Goal: Task Accomplishment & Management: Complete application form

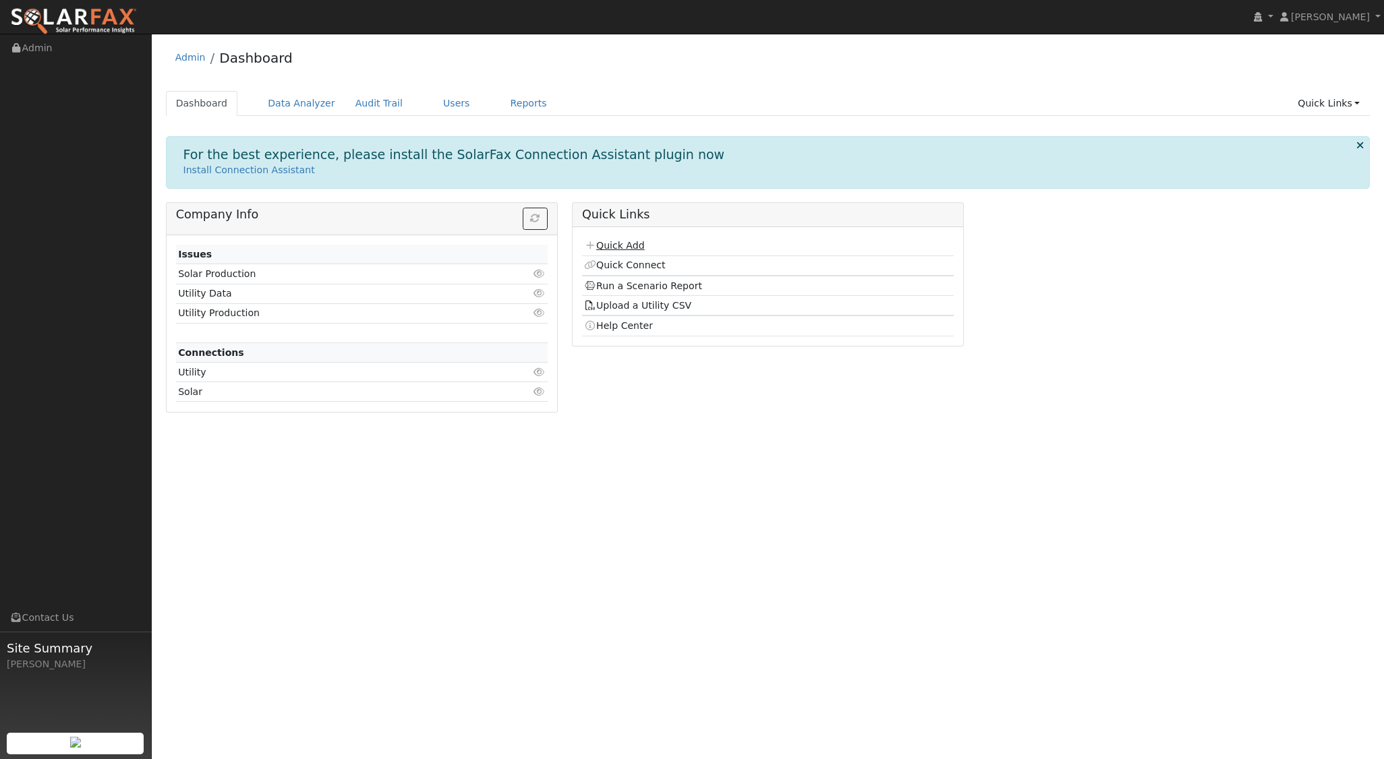
click at [611, 245] on link "Quick Add" at bounding box center [614, 245] width 60 height 11
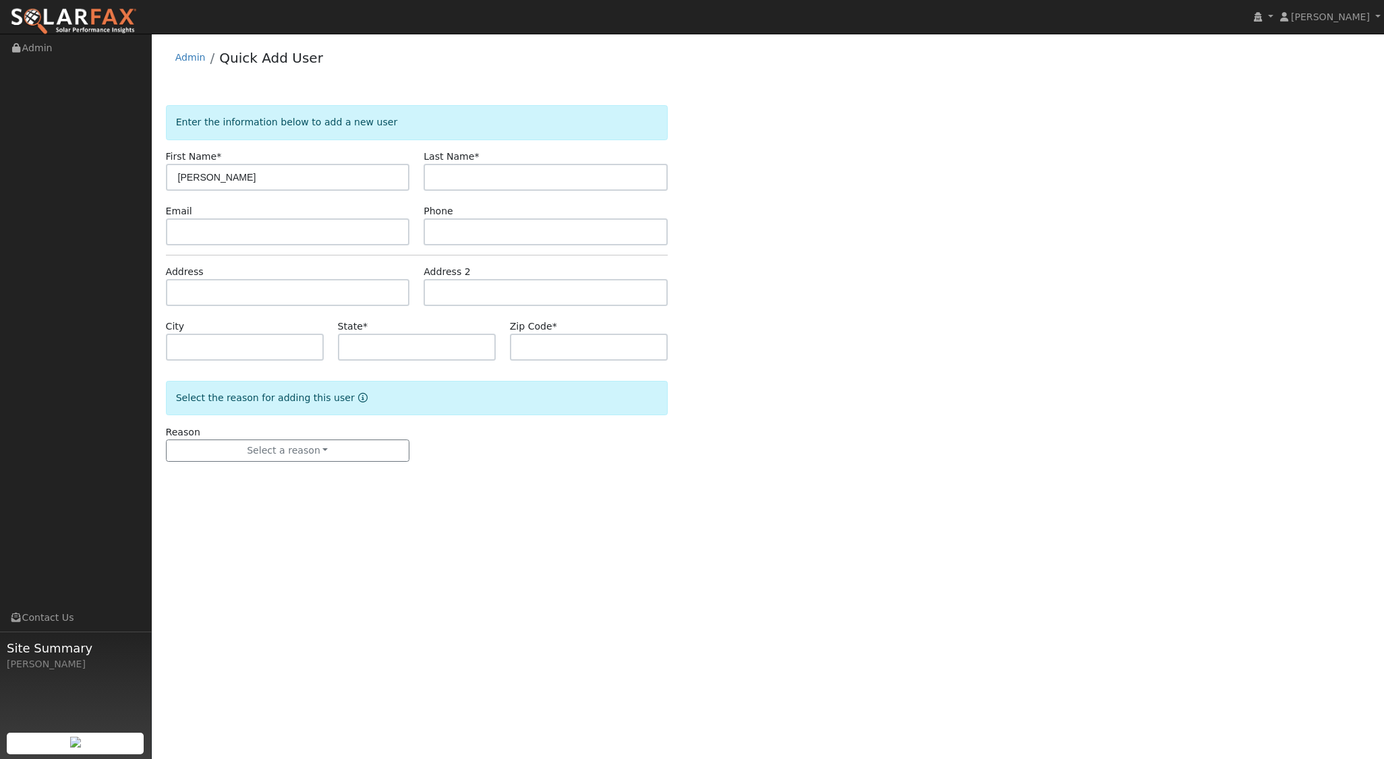
type input "Benjamin"
type input "Kirk"
click at [222, 284] on input "text" at bounding box center [288, 292] width 244 height 27
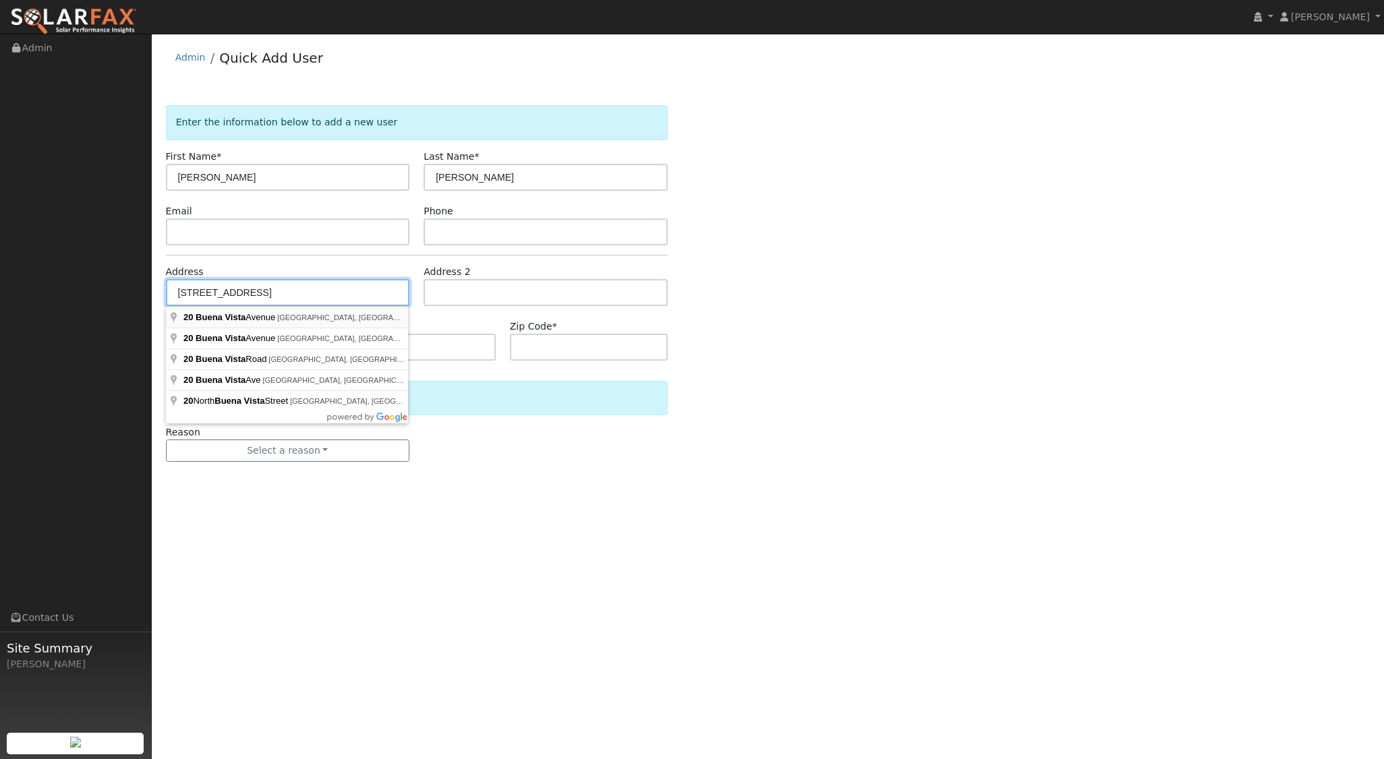
type input "20 Buena Vista Avenue"
type input "San Luis Obispo"
type input "CA"
type input "93405"
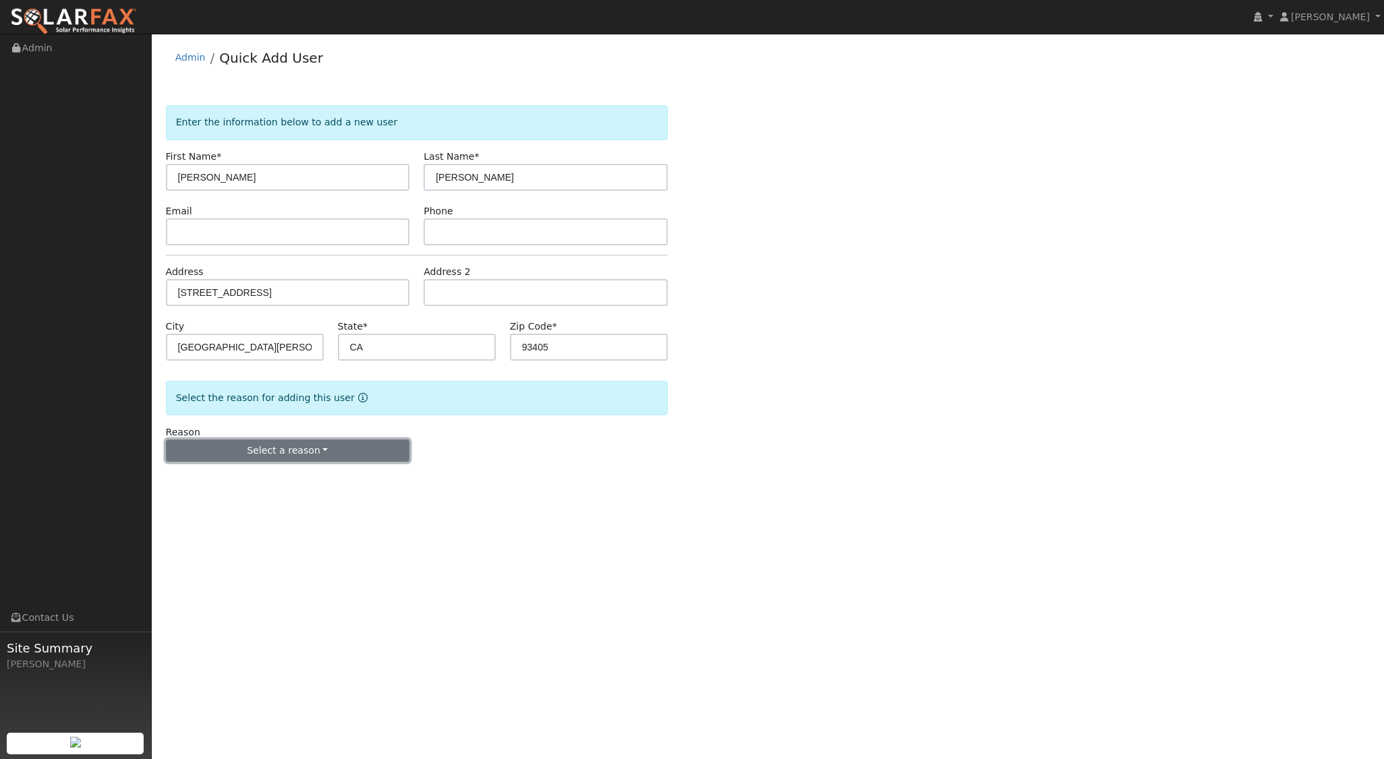
click at [320, 448] on button "Select a reason" at bounding box center [288, 451] width 244 height 23
click at [186, 477] on link "New lead" at bounding box center [241, 478] width 149 height 19
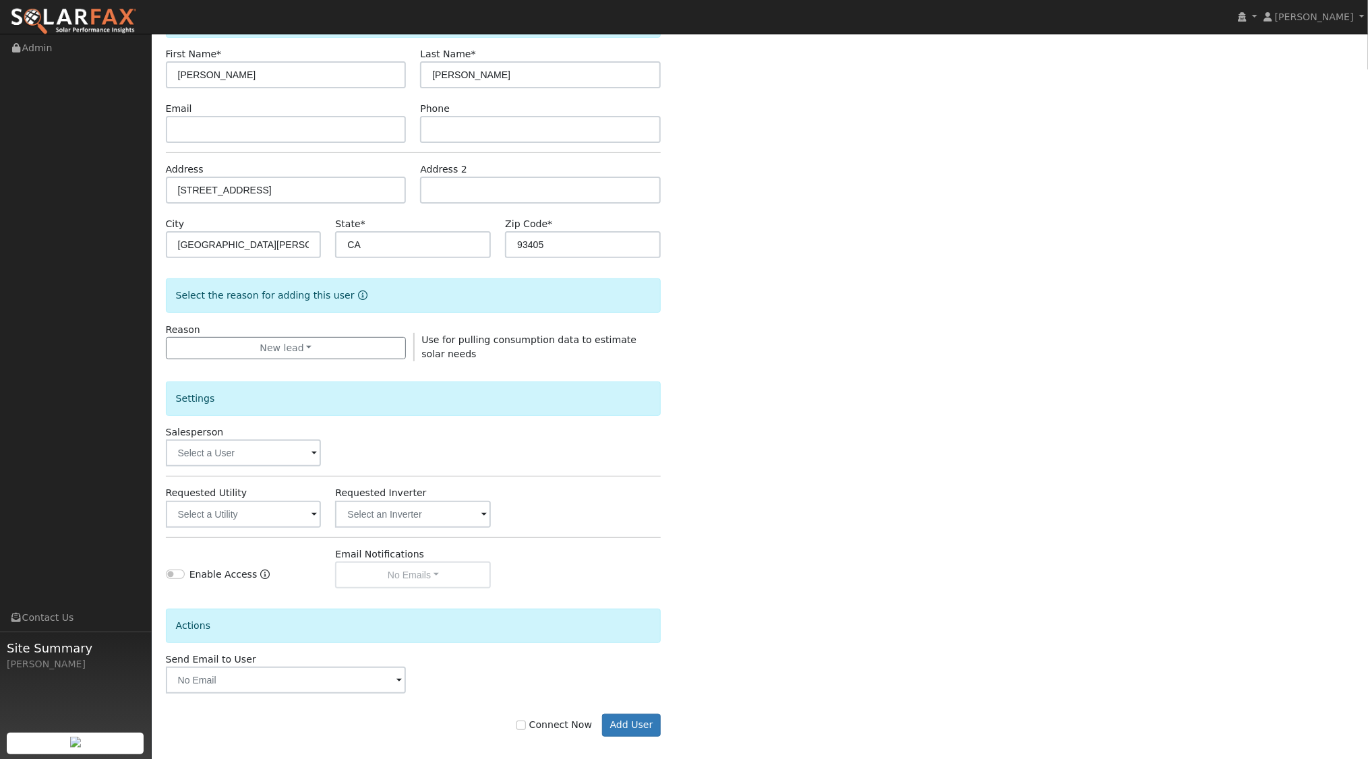
scroll to position [111, 0]
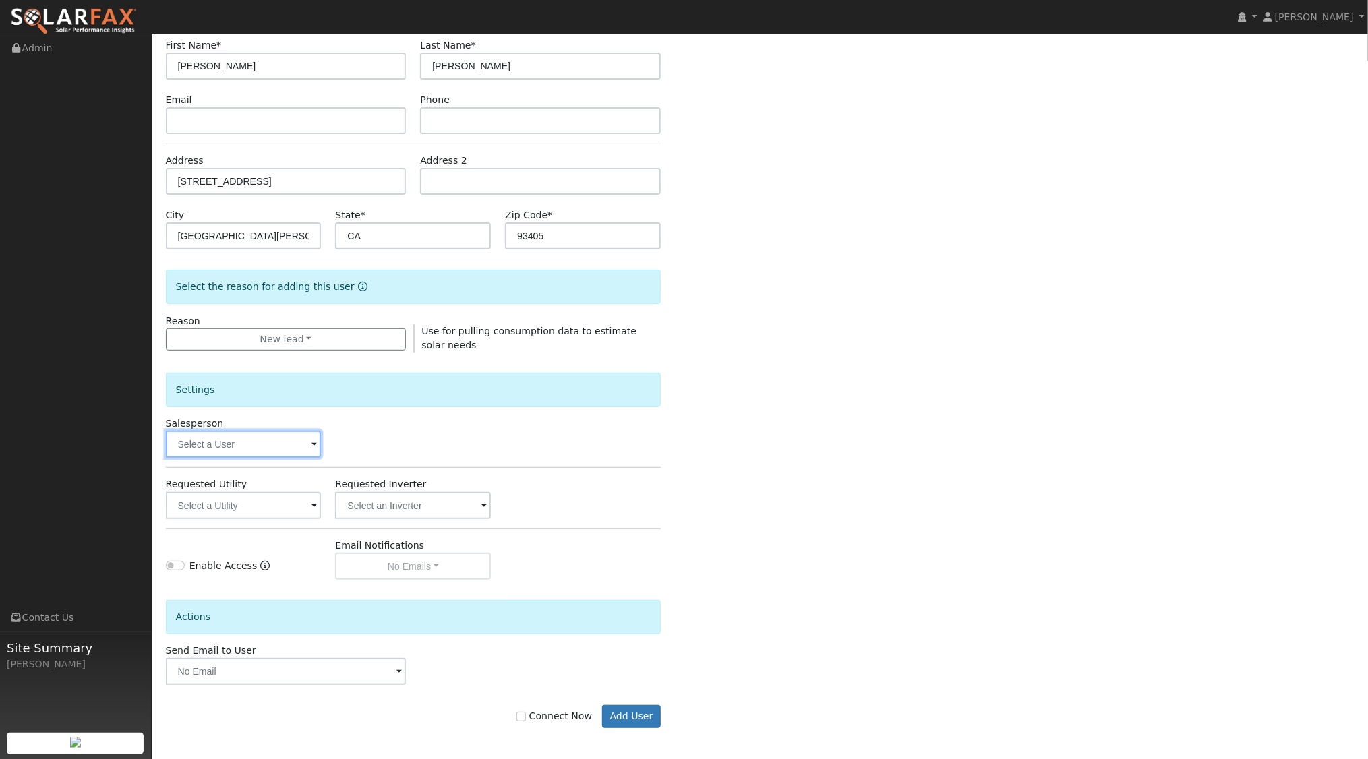
click at [259, 446] on input "text" at bounding box center [244, 444] width 156 height 27
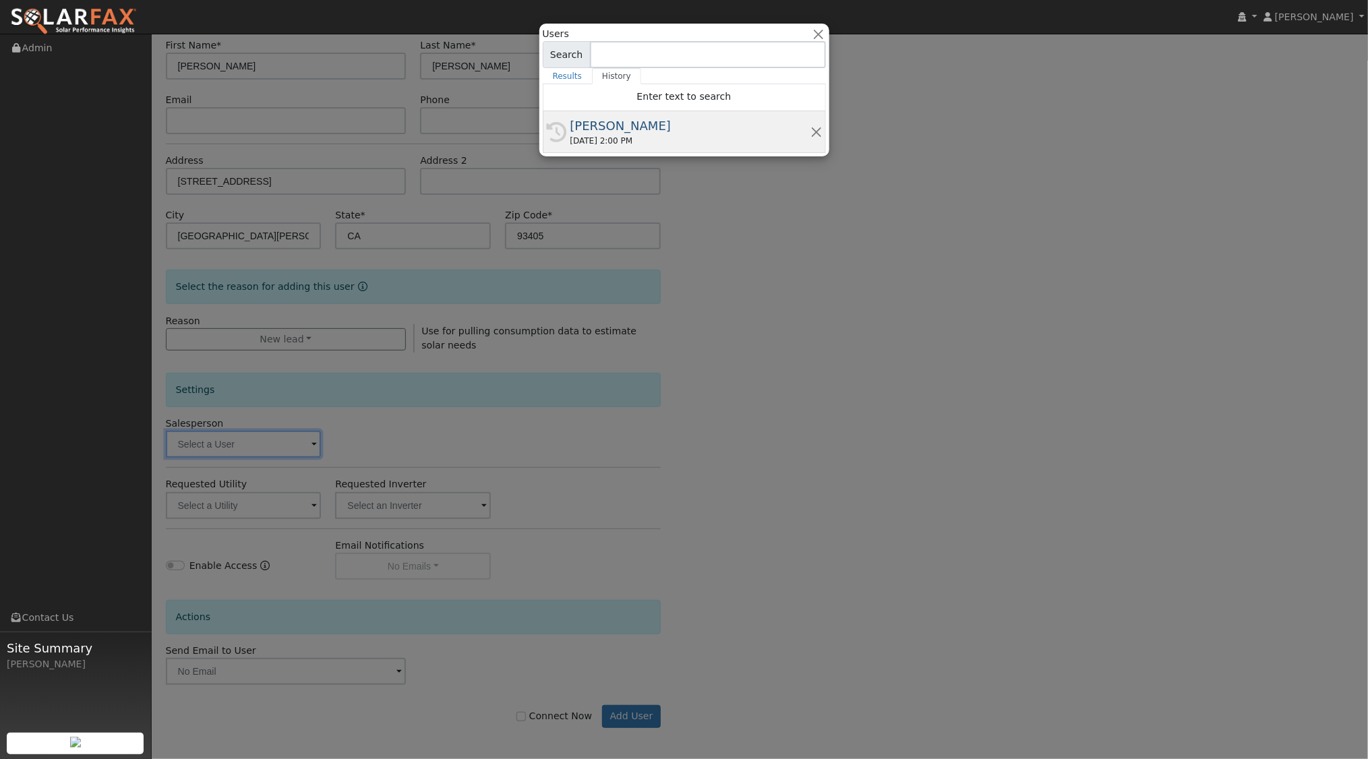
drag, startPoint x: 639, startPoint y: 132, endPoint x: 646, endPoint y: 138, distance: 9.6
click at [639, 131] on div "[PERSON_NAME]" at bounding box center [691, 126] width 240 height 18
type input "[PERSON_NAME]"
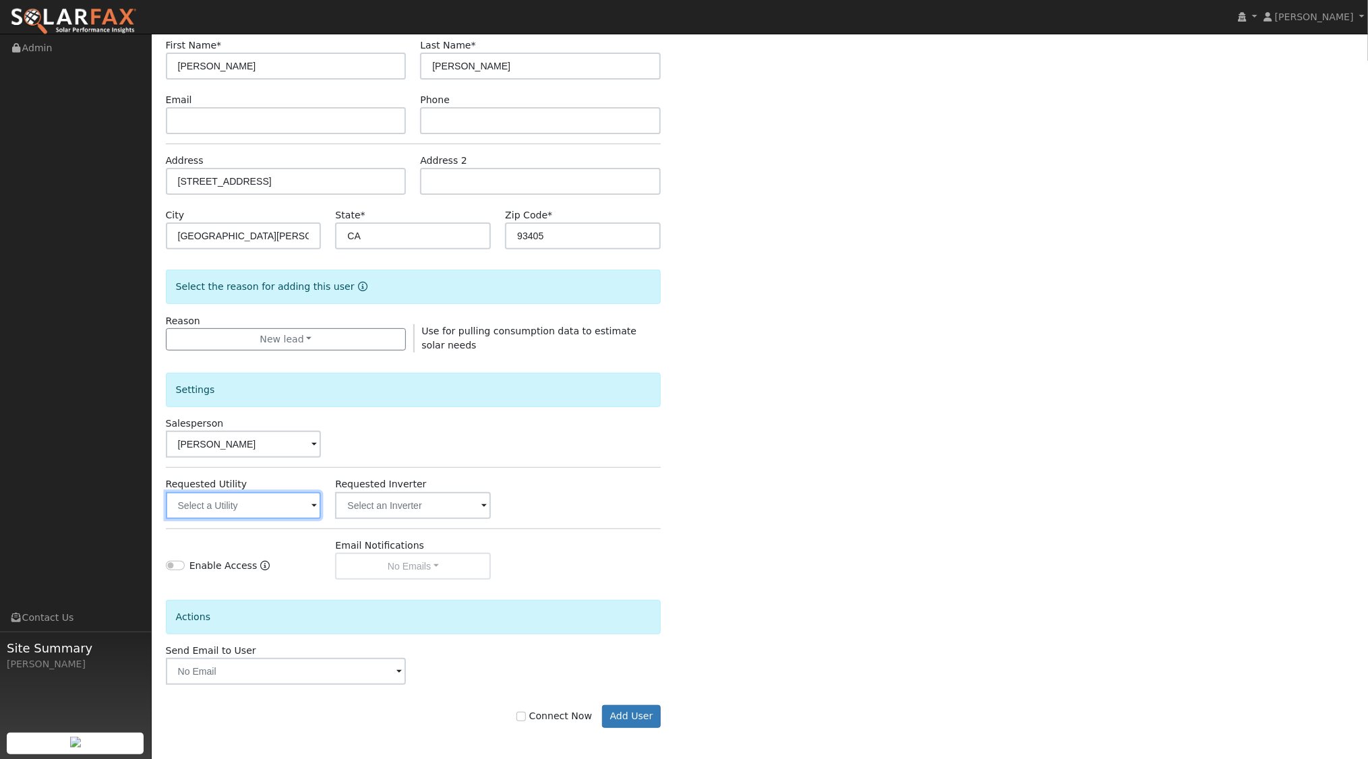
click at [276, 508] on input "text" at bounding box center [244, 505] width 156 height 27
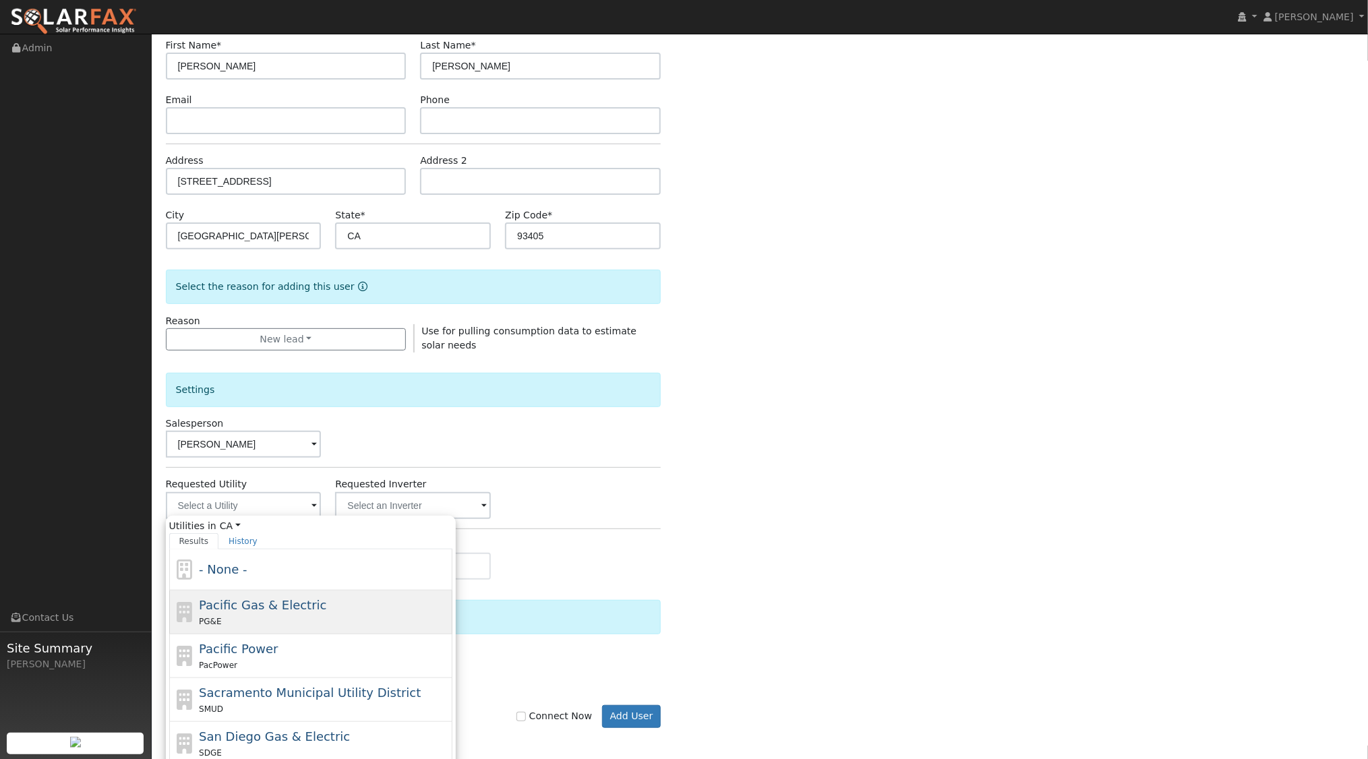
click at [269, 607] on span "Pacific Gas & Electric" at bounding box center [262, 605] width 127 height 14
type input "Pacific Gas & Electric"
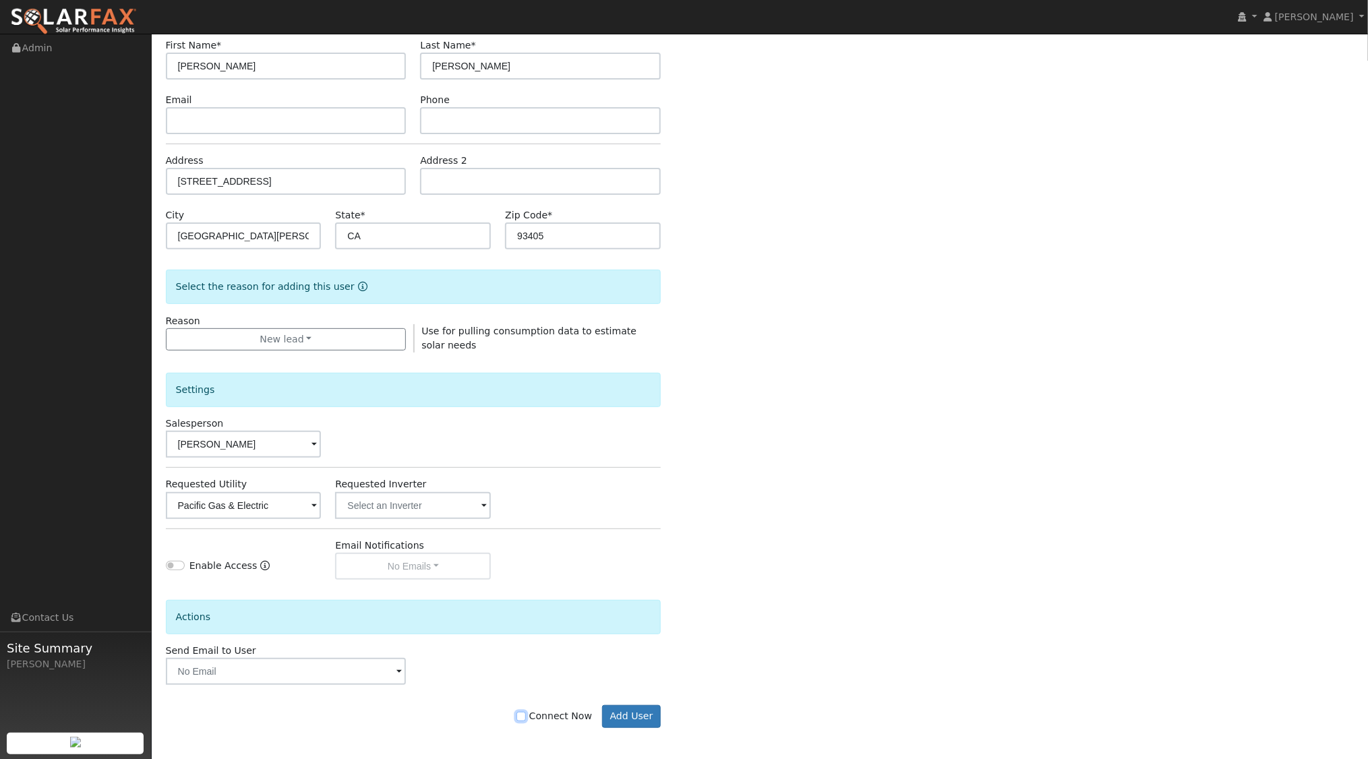
click at [526, 713] on input "Connect Now" at bounding box center [521, 716] width 9 height 9
checkbox input "true"
click at [645, 712] on button "Add User" at bounding box center [631, 716] width 59 height 23
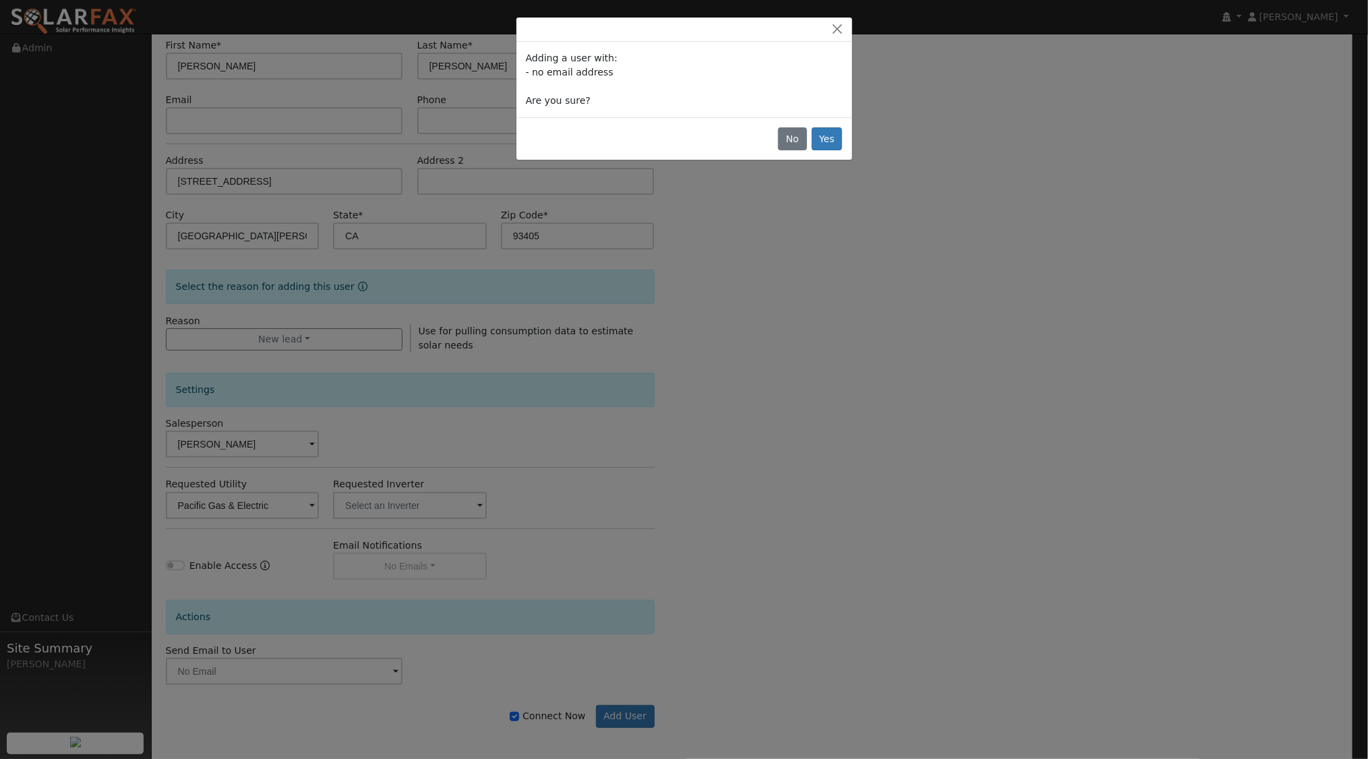
scroll to position [109, 0]
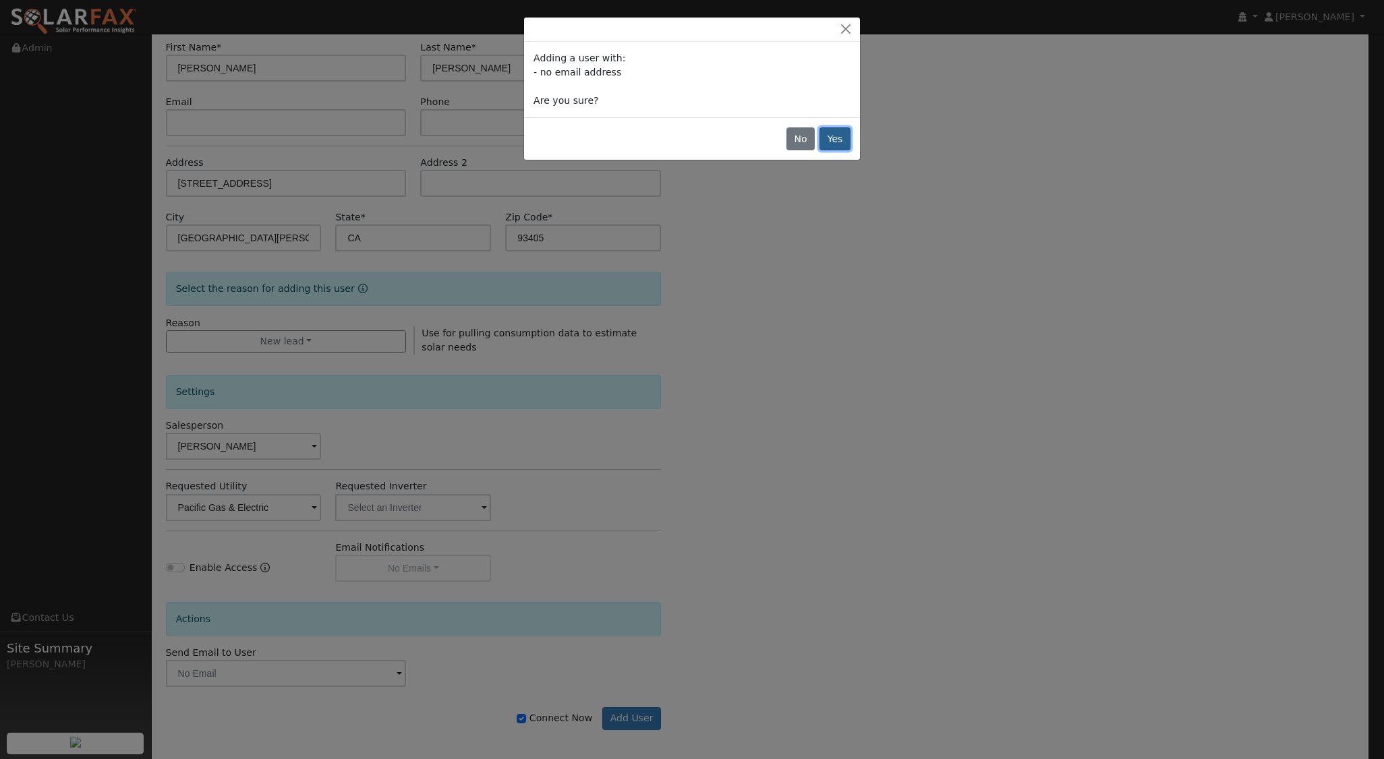
click at [837, 143] on button "Yes" at bounding box center [834, 138] width 31 height 23
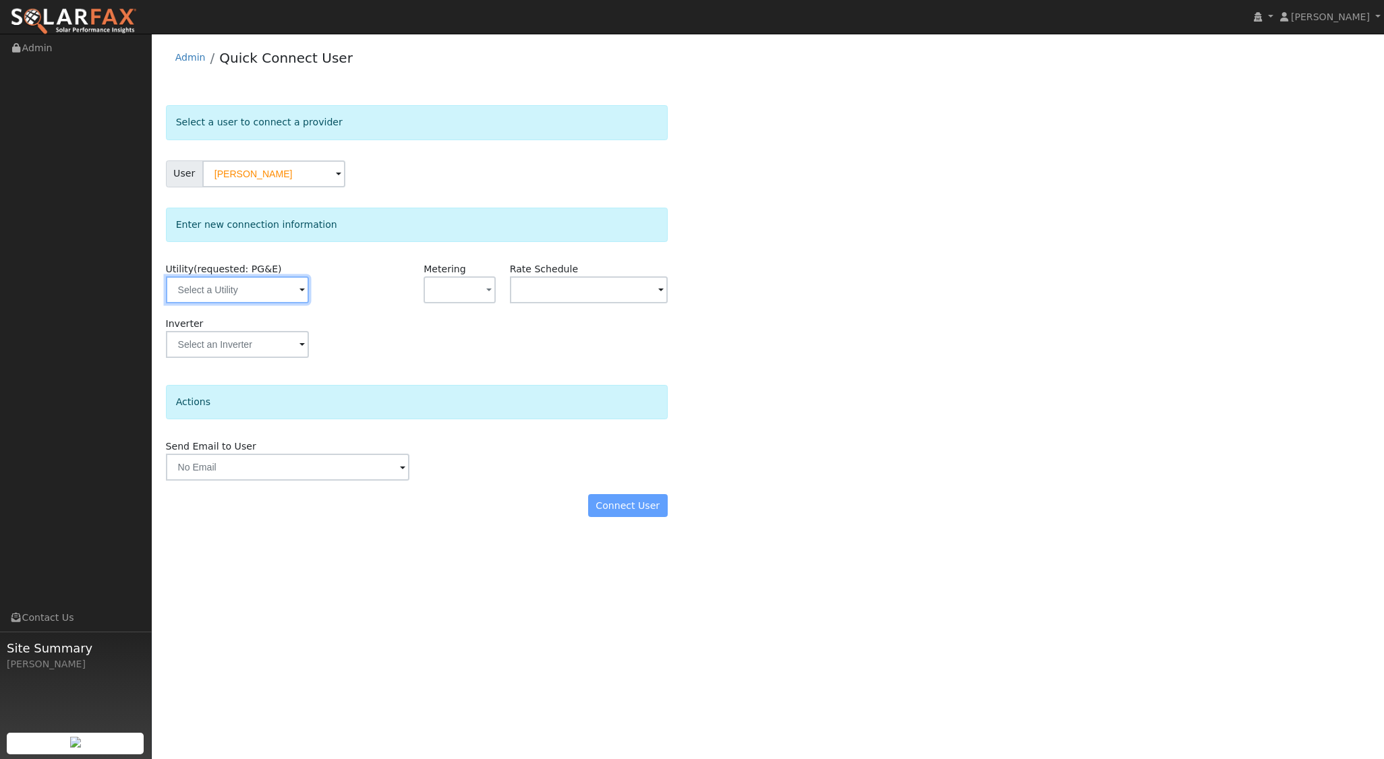
click at [273, 301] on input "text" at bounding box center [237, 290] width 143 height 27
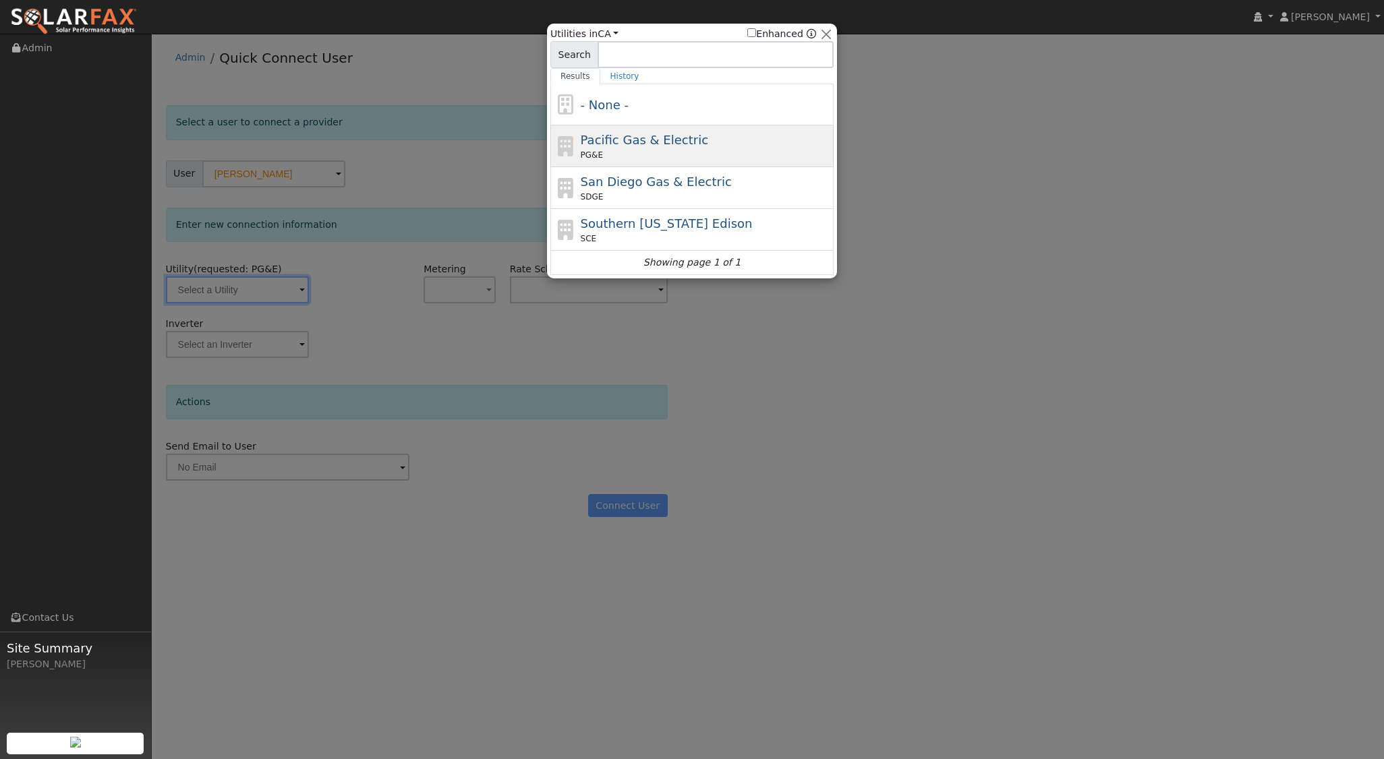
click at [602, 139] on span "Pacific Gas & Electric" at bounding box center [644, 140] width 127 height 14
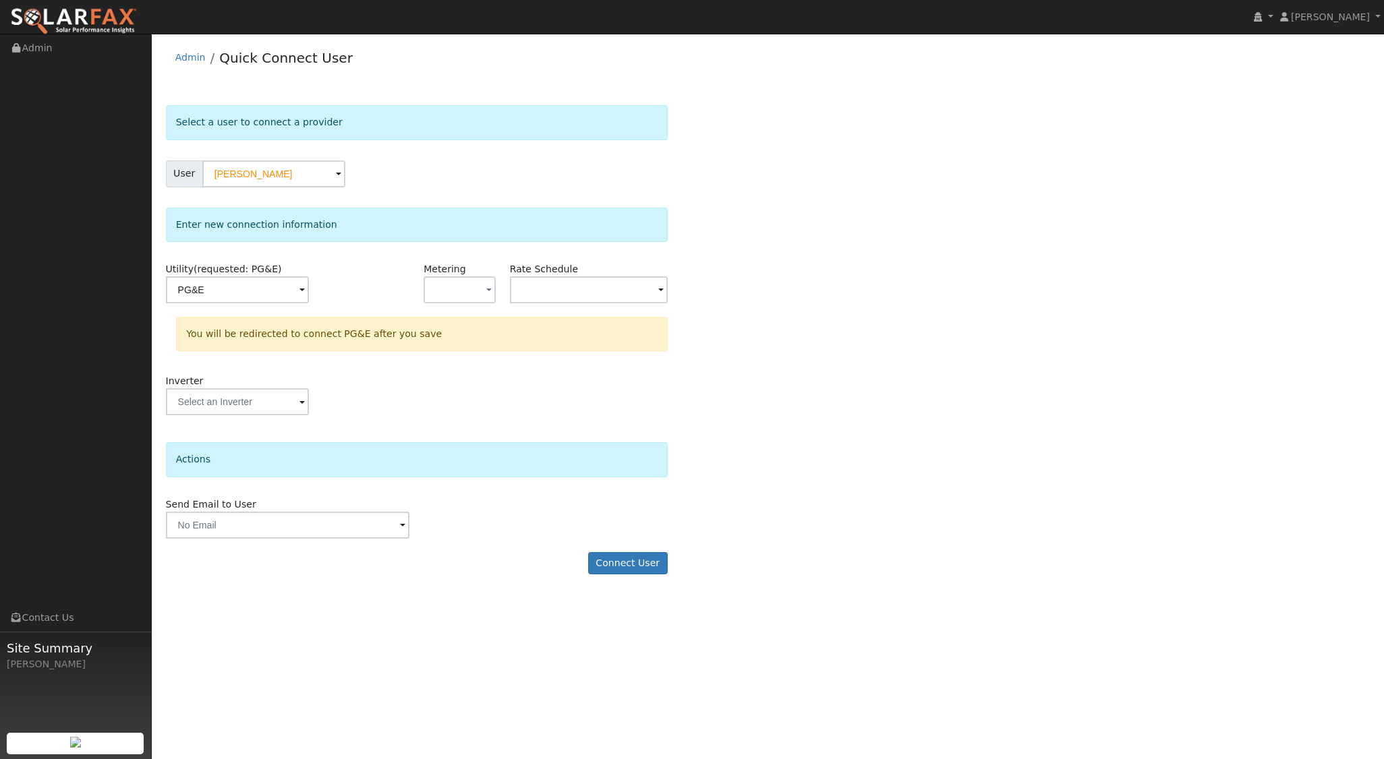
type input "PG&E"
click at [469, 285] on button "button" at bounding box center [459, 290] width 71 height 27
click at [461, 332] on link "NEM" at bounding box center [471, 337] width 94 height 19
click at [625, 283] on input "text" at bounding box center [589, 290] width 158 height 27
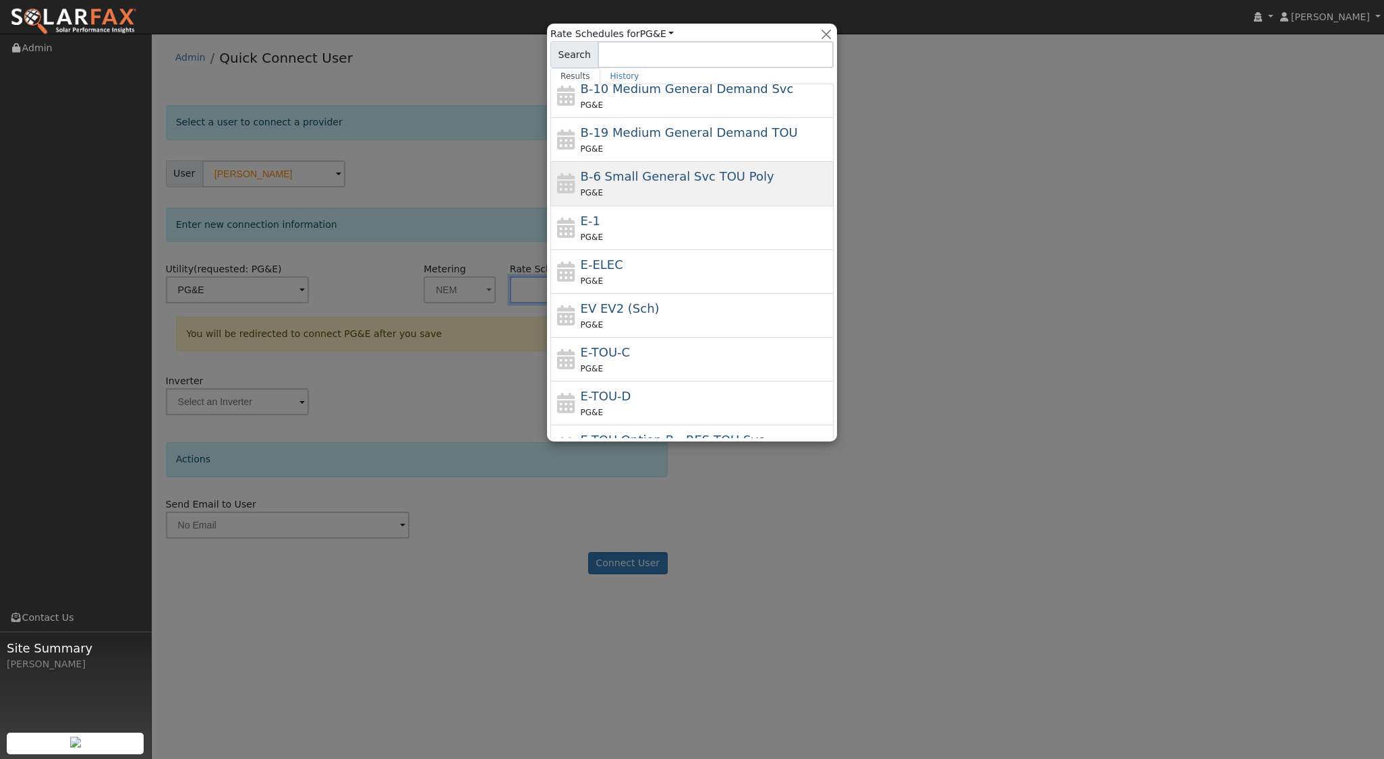
scroll to position [192, 0]
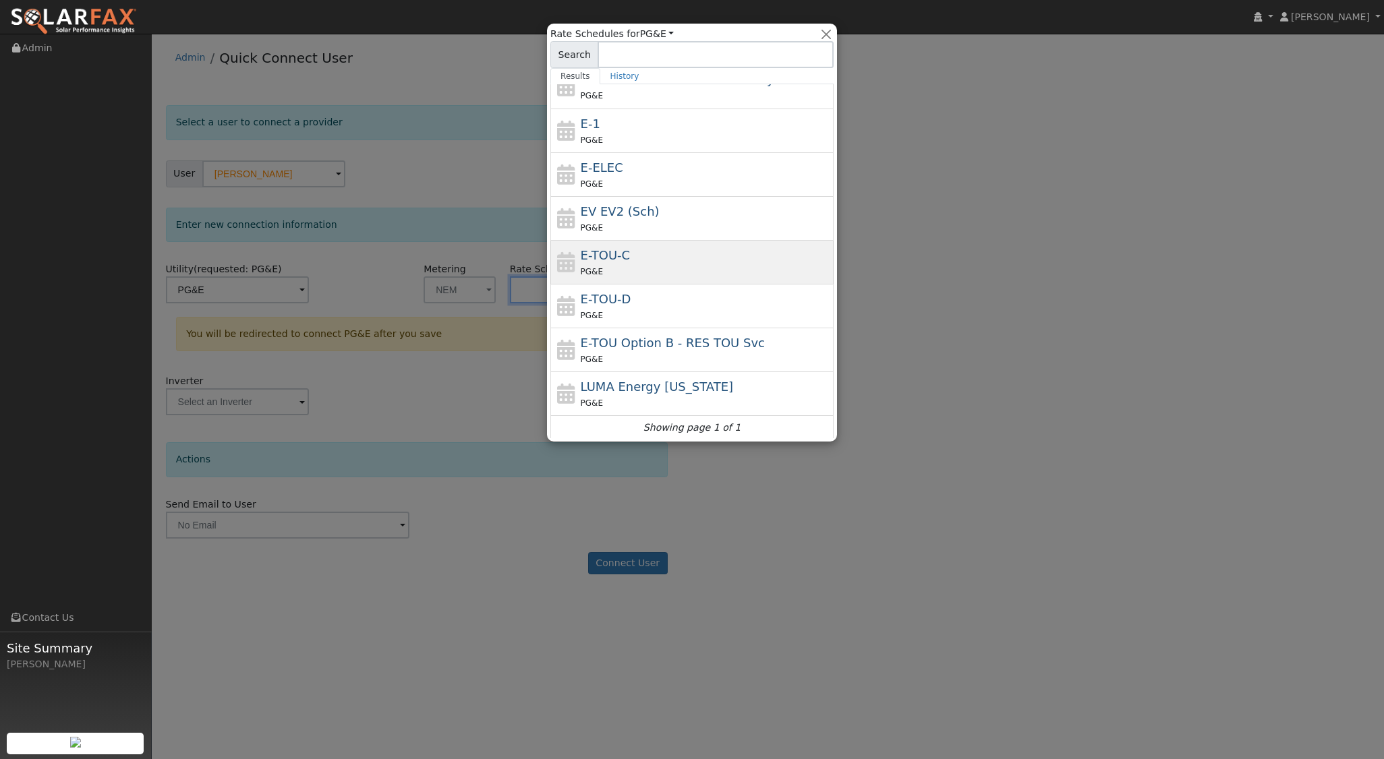
click at [632, 258] on div "E-TOU-C PG&E" at bounding box center [706, 262] width 250 height 32
type input "E-TOU-C"
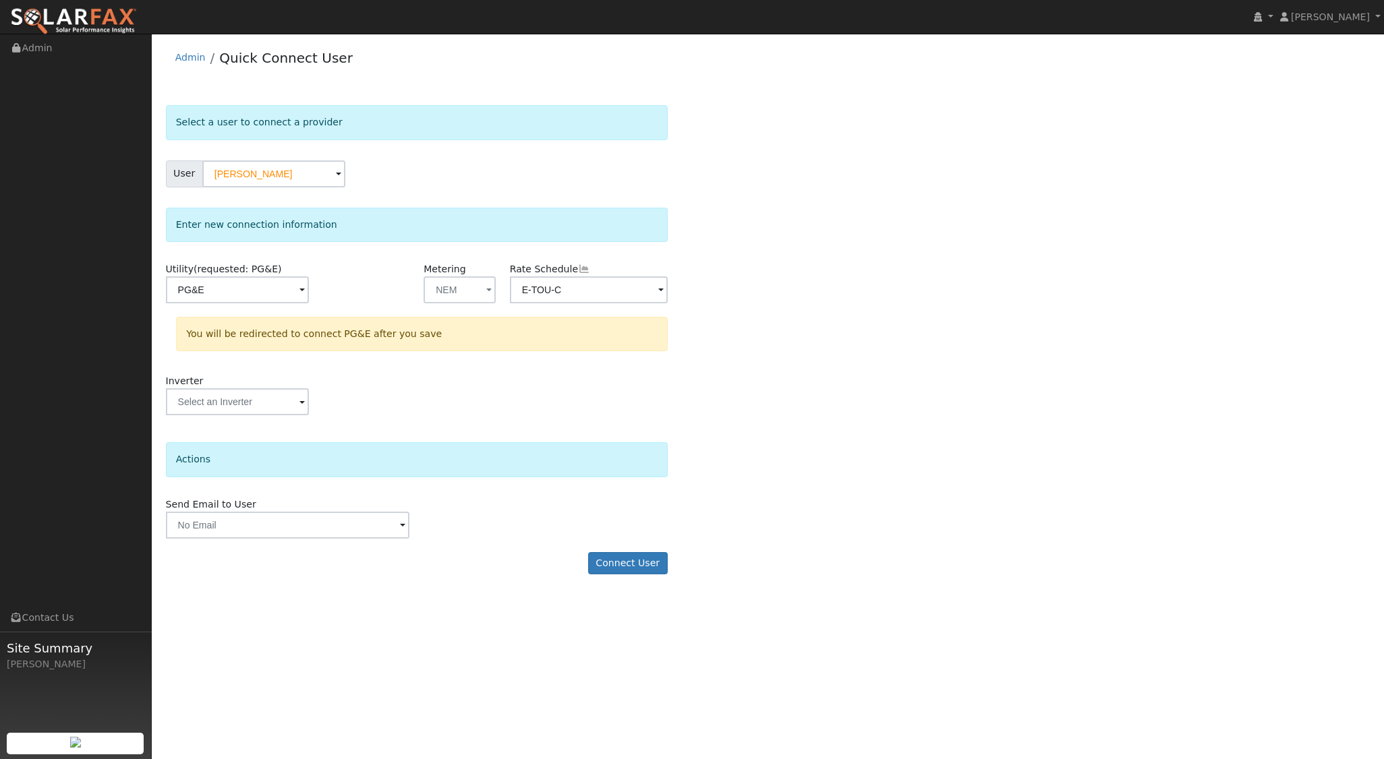
click at [627, 548] on form "Select a user to connect a provider User Benjamin Kirk Account Default Account …" at bounding box center [417, 346] width 502 height 483
click at [627, 554] on button "Connect User" at bounding box center [628, 563] width 80 height 23
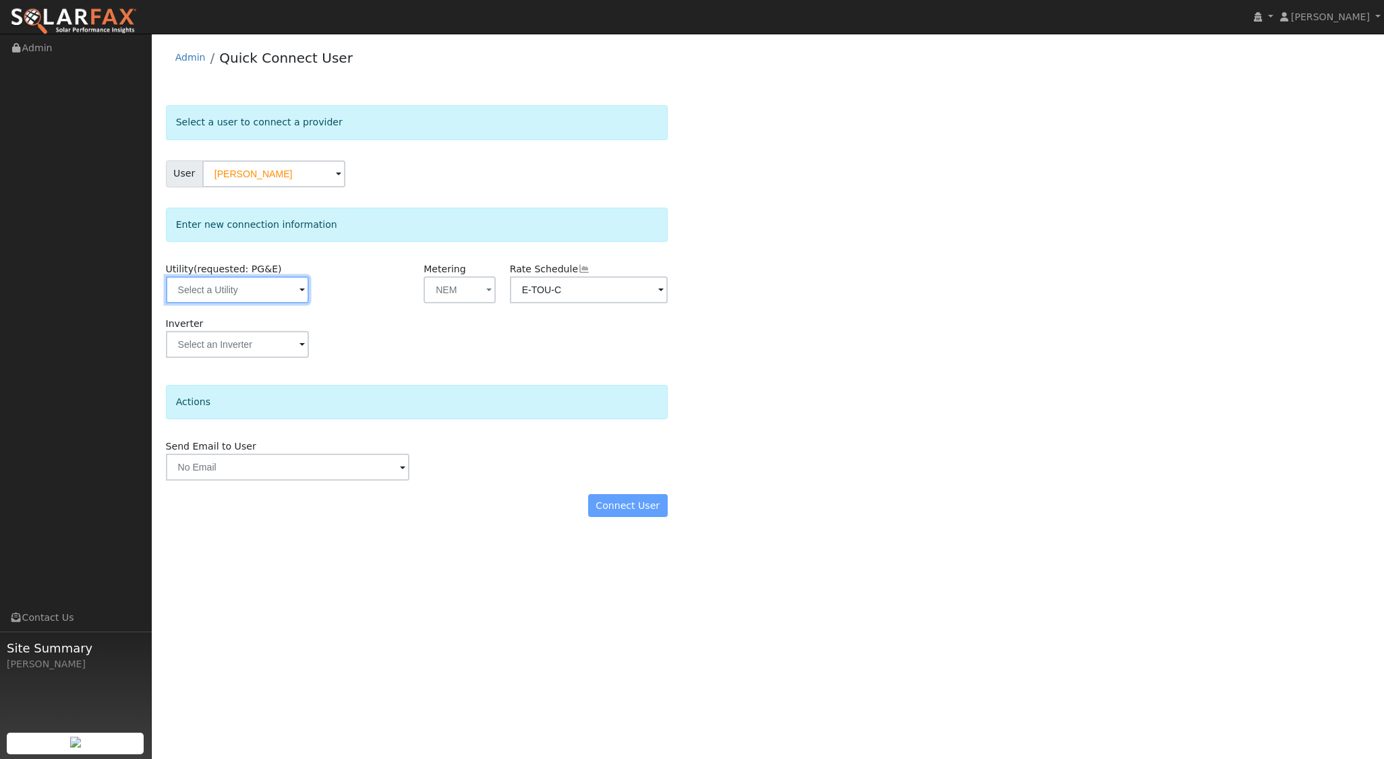
click at [281, 293] on input "text" at bounding box center [237, 290] width 143 height 27
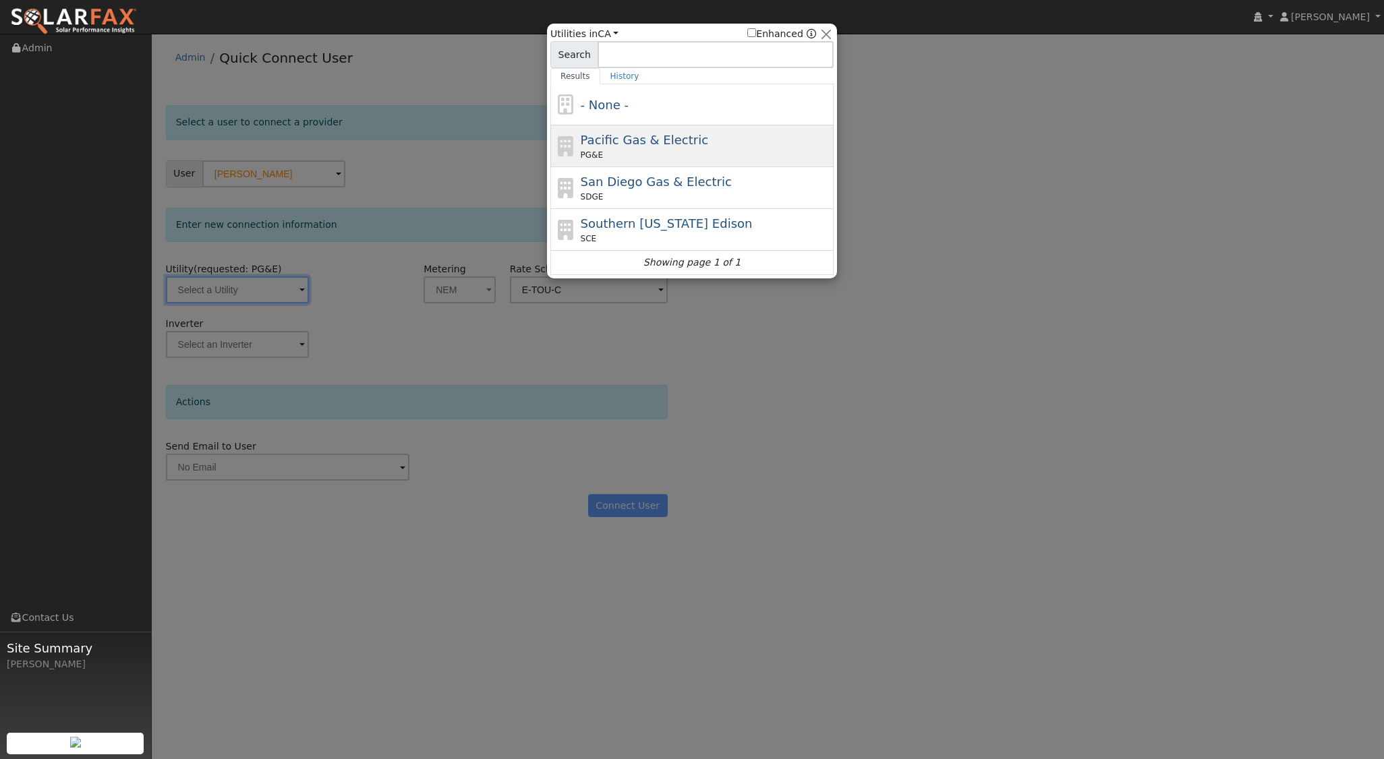
click at [683, 141] on span "Pacific Gas & Electric" at bounding box center [644, 140] width 127 height 14
type input "PG&E"
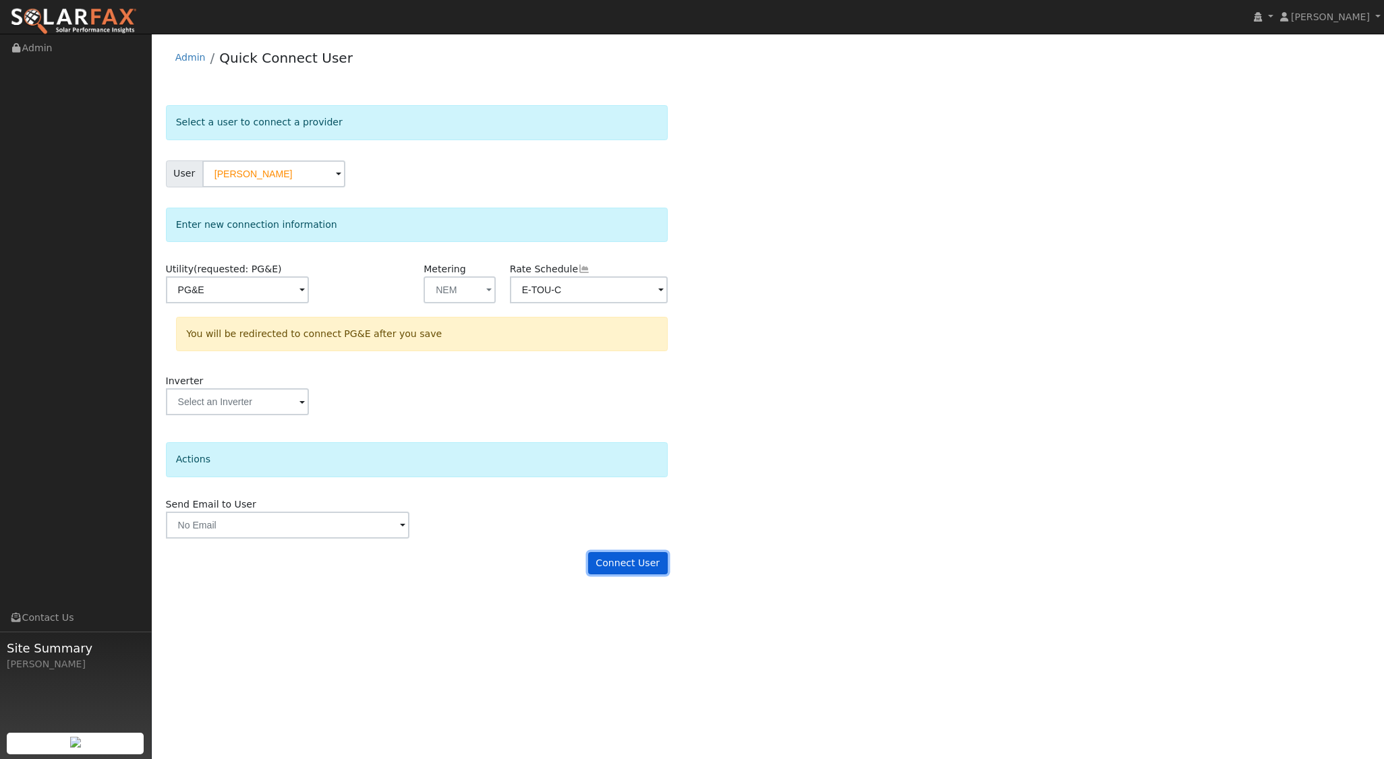
click at [631, 567] on button "Connect User" at bounding box center [628, 563] width 80 height 23
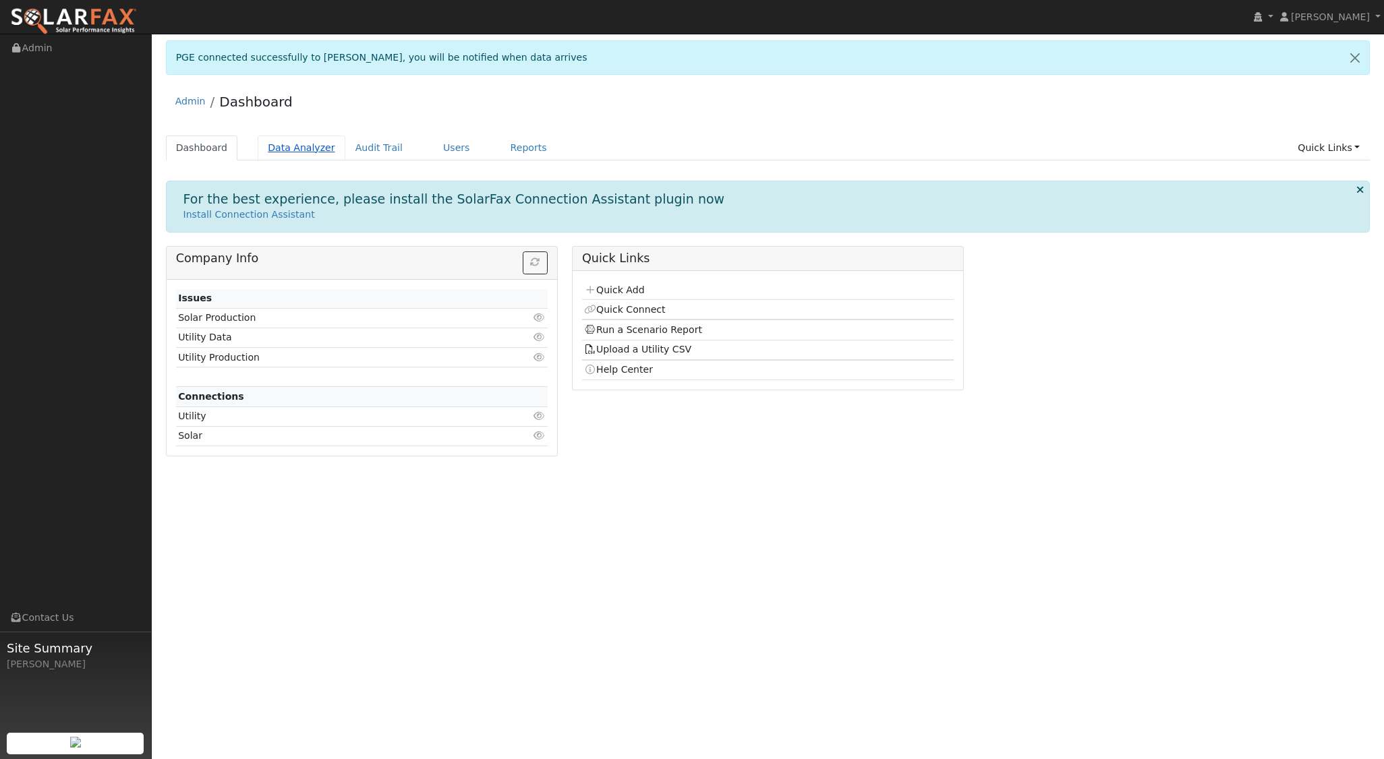
click at [299, 146] on link "Data Analyzer" at bounding box center [302, 148] width 88 height 25
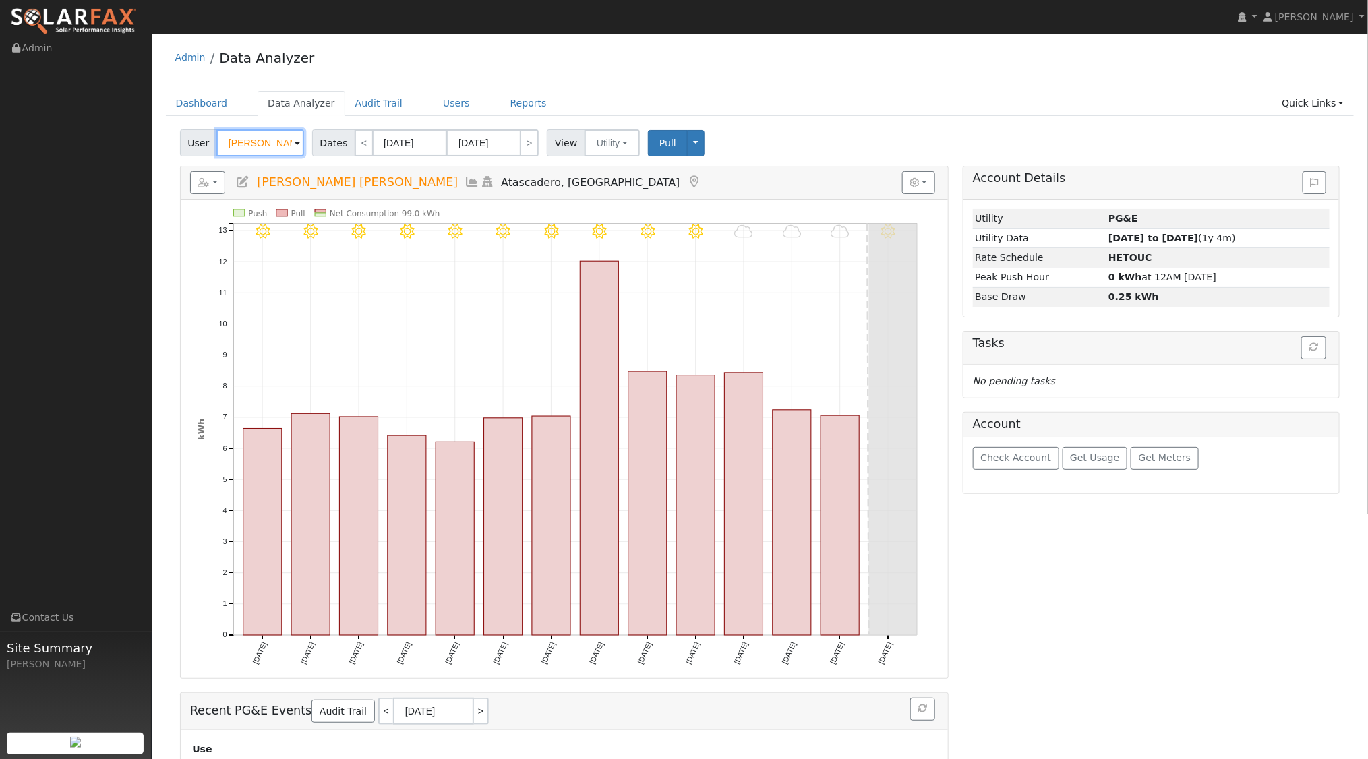
click at [287, 147] on input "[PERSON_NAME] [PERSON_NAME]" at bounding box center [260, 142] width 88 height 27
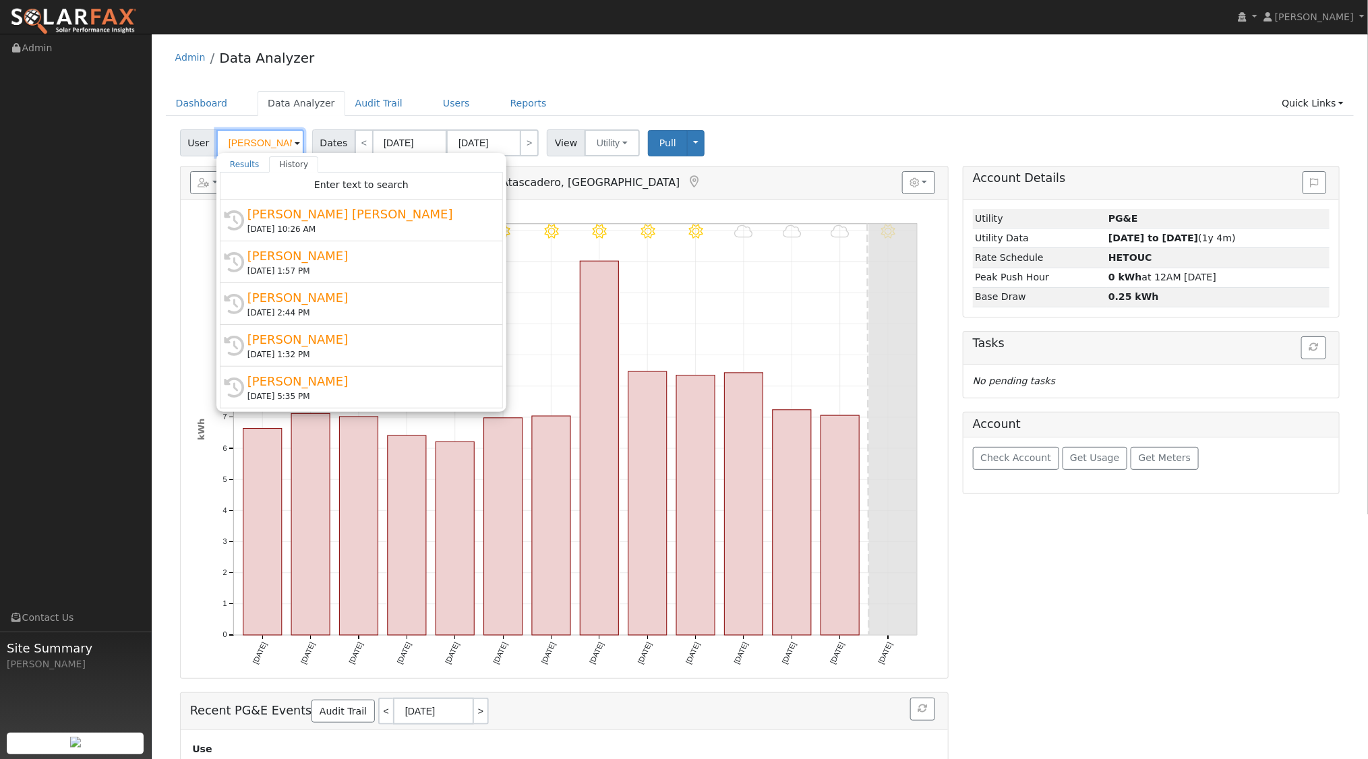
click at [287, 147] on input "[PERSON_NAME] [PERSON_NAME]" at bounding box center [260, 142] width 88 height 27
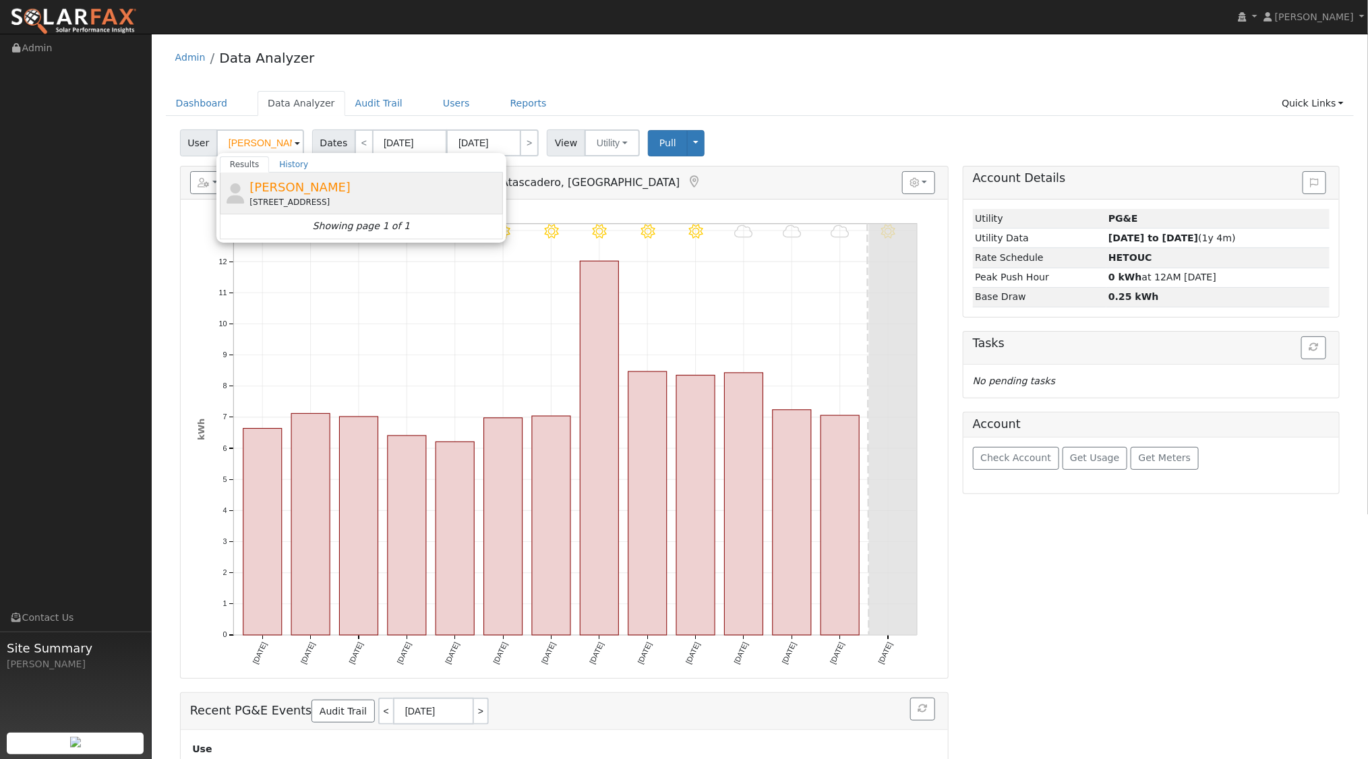
click at [315, 186] on span "[PERSON_NAME]" at bounding box center [300, 187] width 101 height 14
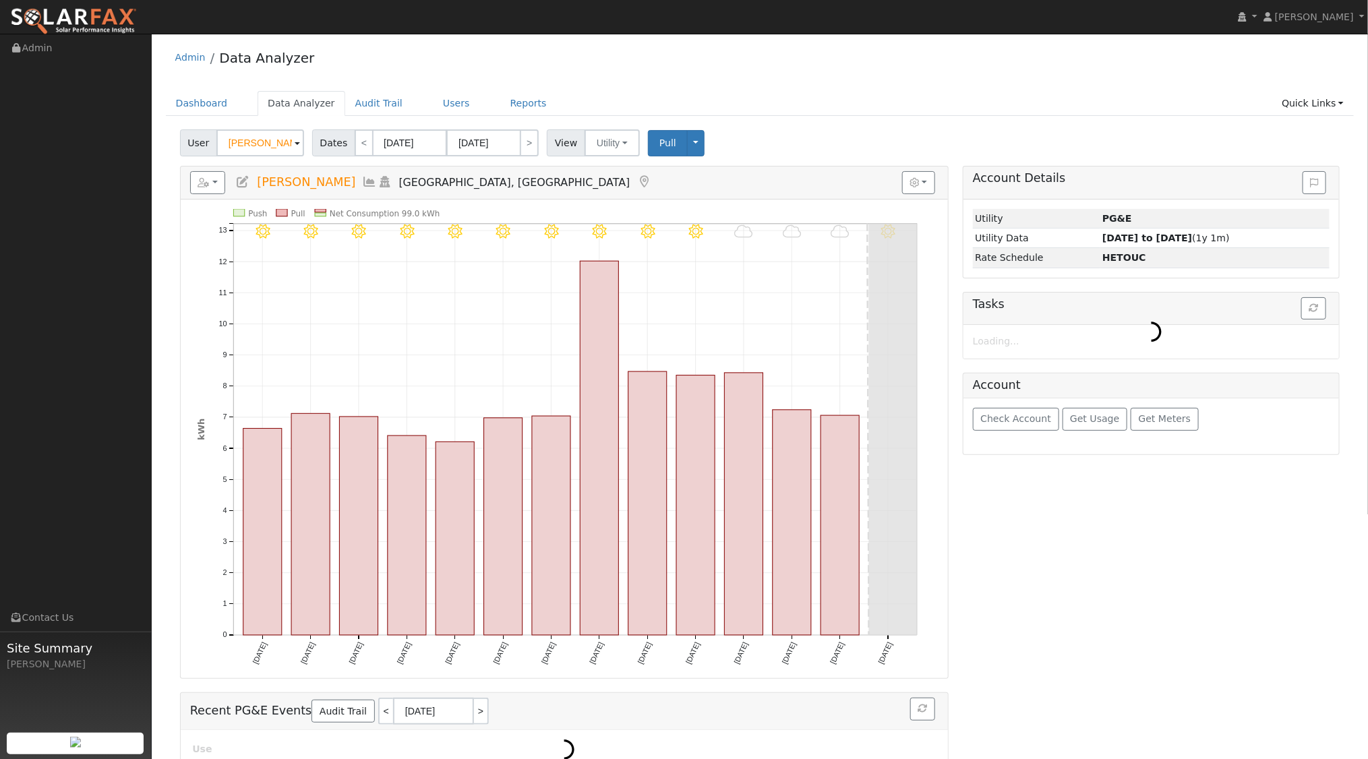
type input "[PERSON_NAME]"
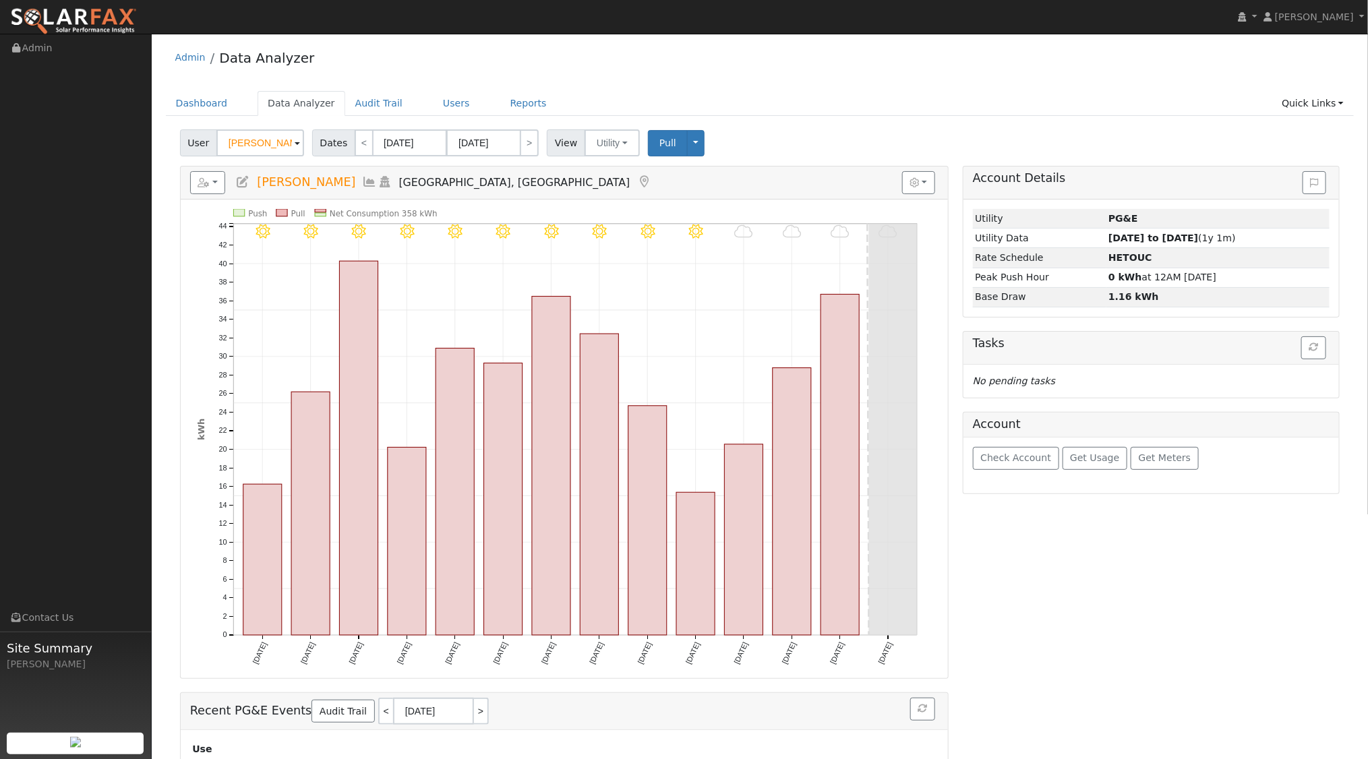
click at [378, 180] on icon at bounding box center [385, 182] width 15 height 12
